Goal: Information Seeking & Learning: Check status

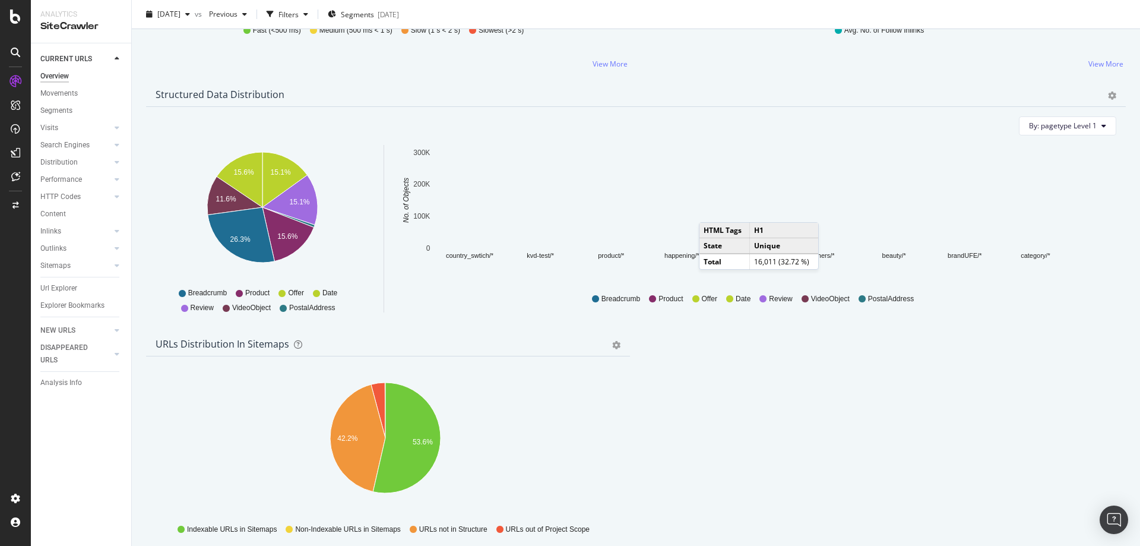
scroll to position [999, 0]
